Goal: Find specific page/section: Find specific page/section

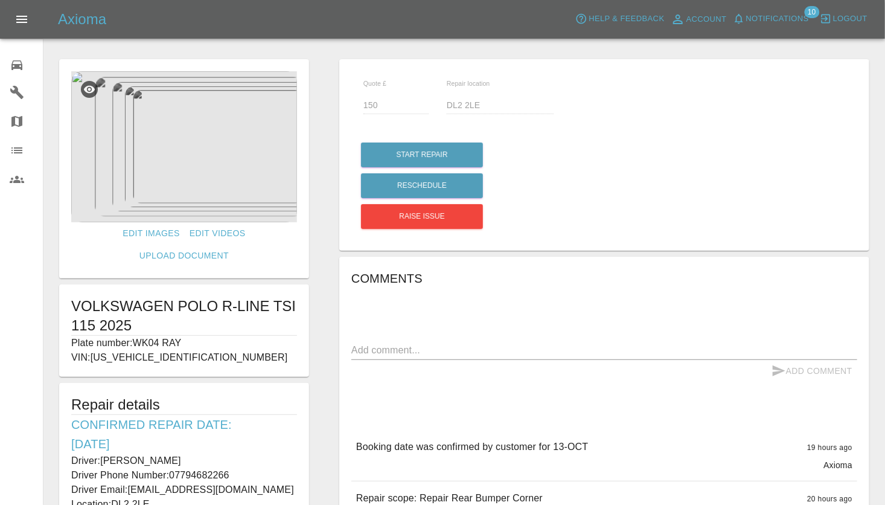
click at [26, 15] on icon "Open drawer" at bounding box center [21, 19] width 14 height 14
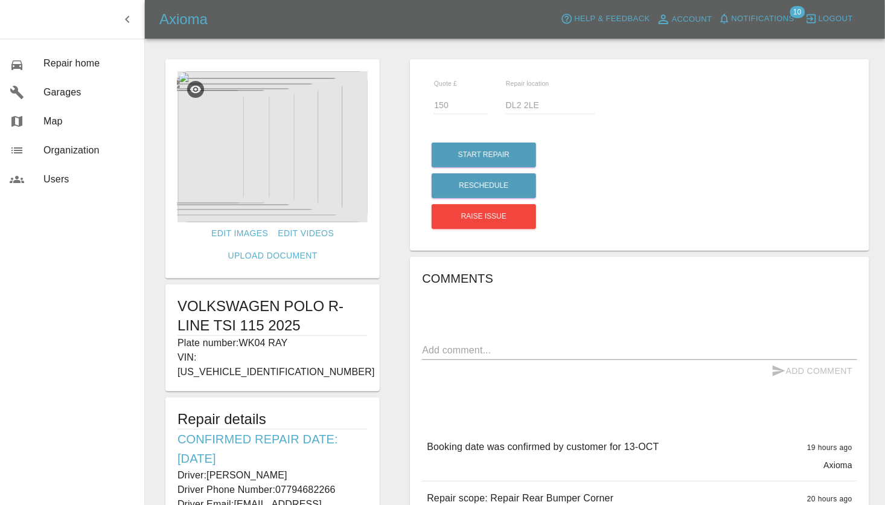
click at [308, 145] on img at bounding box center [272, 146] width 190 height 151
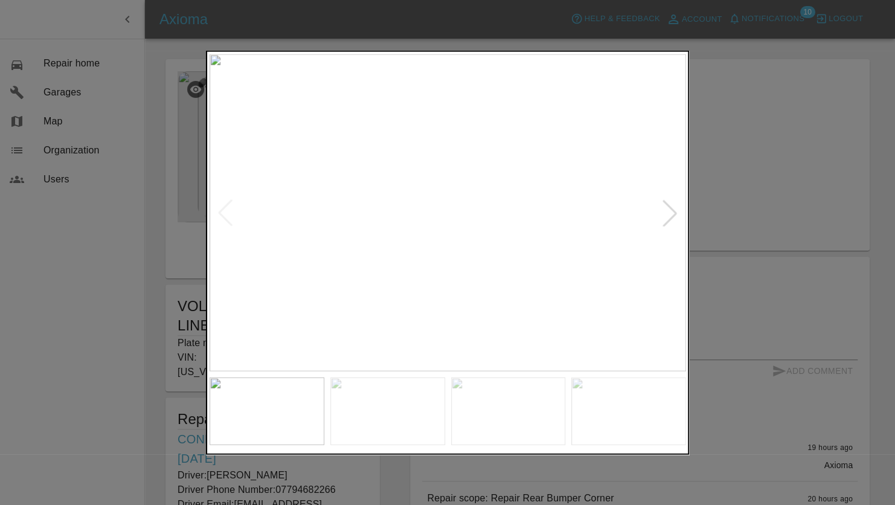
click at [673, 216] on div at bounding box center [669, 212] width 27 height 27
click at [673, 211] on div at bounding box center [669, 212] width 27 height 27
click at [225, 215] on div at bounding box center [225, 212] width 27 height 27
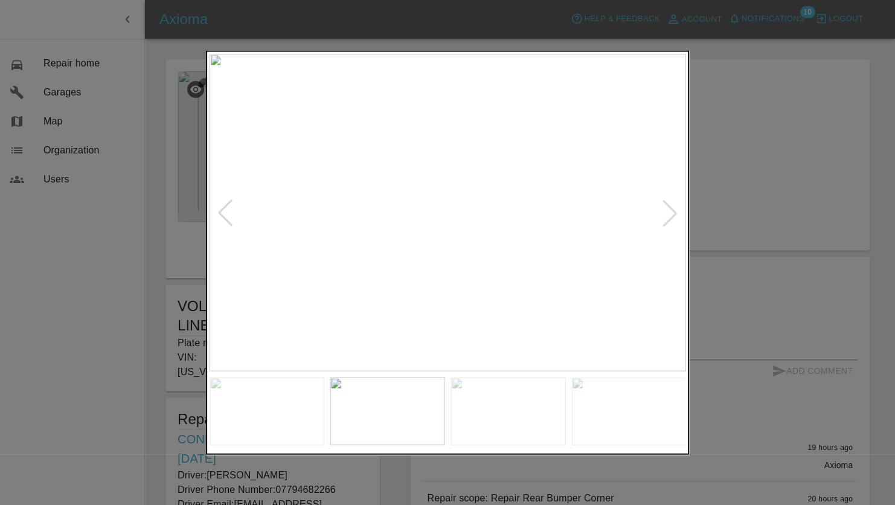
click at [226, 217] on div at bounding box center [225, 212] width 27 height 27
click at [775, 110] on div at bounding box center [447, 252] width 895 height 505
